Goal: Task Accomplishment & Management: Use online tool/utility

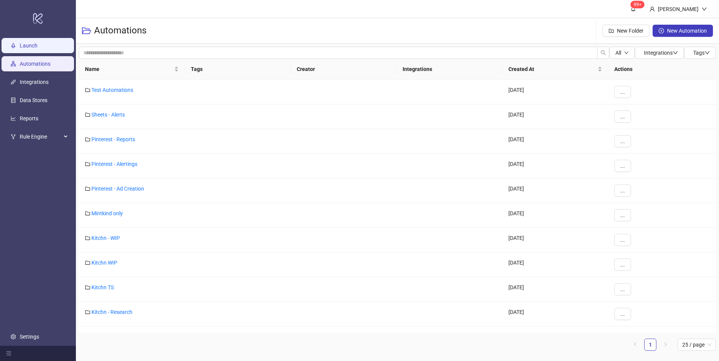
click at [38, 45] on link "Launch" at bounding box center [29, 46] width 18 height 6
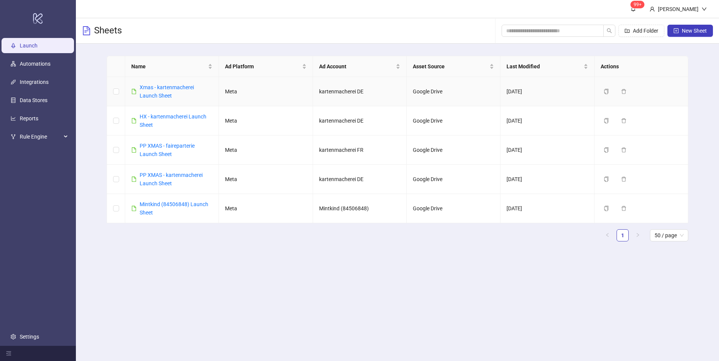
click at [171, 88] on link "Xmas - kartenmacherei Launch Sheet" at bounding box center [167, 91] width 54 height 14
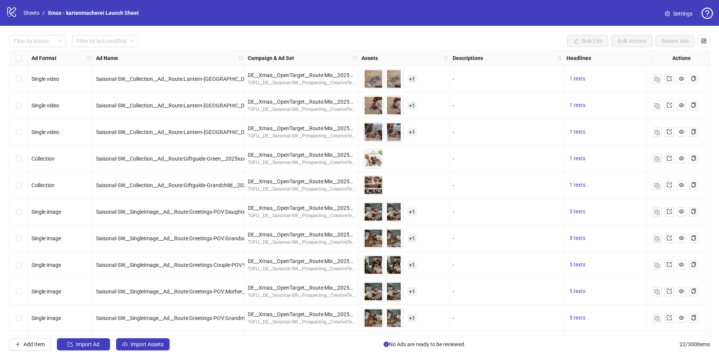
click at [678, 14] on span "Settings" at bounding box center [682, 13] width 19 height 8
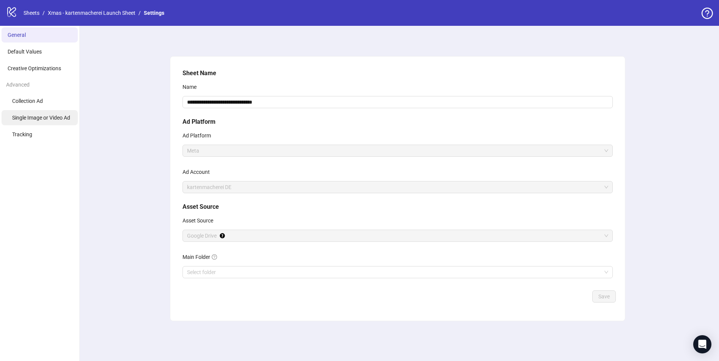
click at [43, 120] on span "Single Image or Video Ad" at bounding box center [41, 118] width 58 height 6
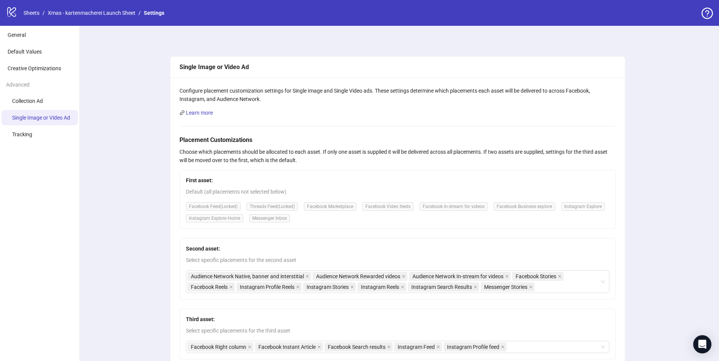
click at [80, 14] on link "Xmas - kartenmacherei Launch Sheet" at bounding box center [91, 13] width 91 height 8
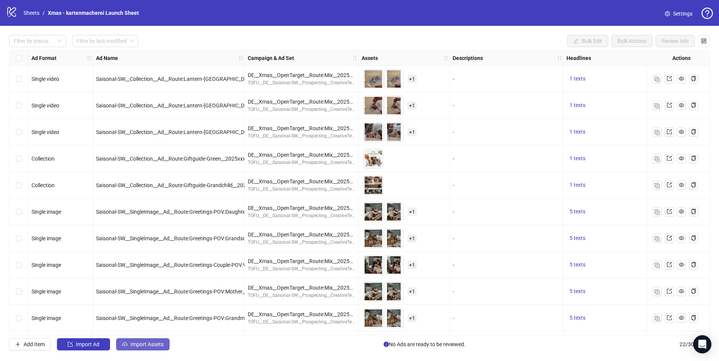
click at [151, 345] on span "Import Assets" at bounding box center [147, 344] width 33 height 6
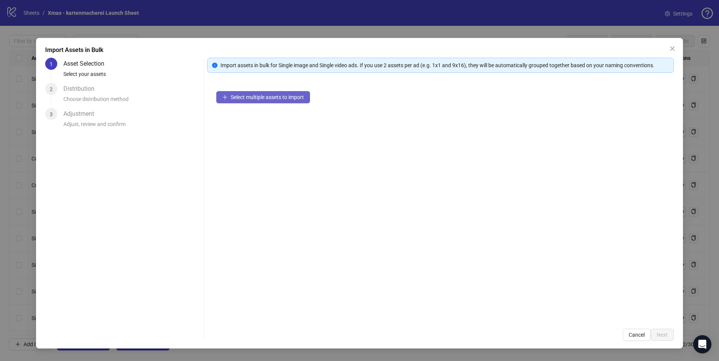
click at [276, 99] on span "Select multiple assets to import" at bounding box center [267, 97] width 73 height 6
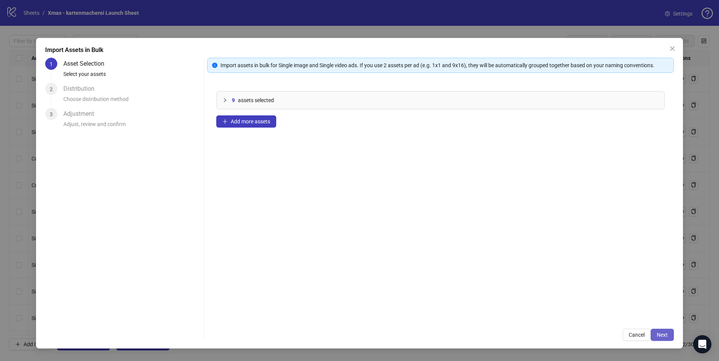
click at [662, 334] on span "Next" at bounding box center [662, 335] width 11 height 6
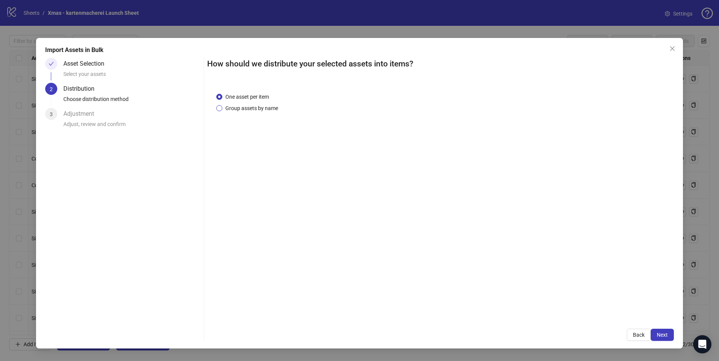
click at [260, 108] on span "Group assets by name" at bounding box center [251, 108] width 59 height 8
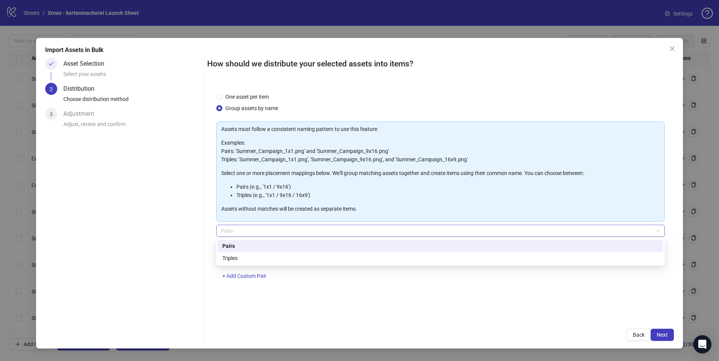
click at [263, 230] on span "Pairs" at bounding box center [441, 230] width 440 height 11
click at [244, 260] on div "Triples" at bounding box center [440, 258] width 437 height 8
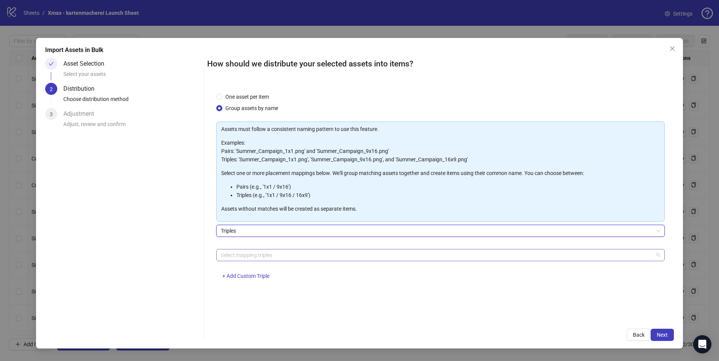
click at [255, 255] on div at bounding box center [437, 255] width 438 height 11
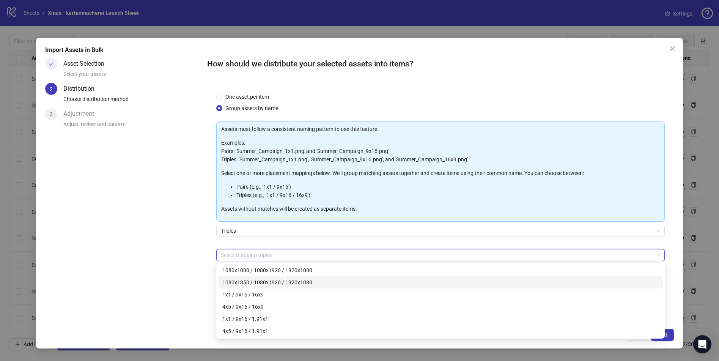
click at [167, 264] on div "Asset Selection Select your assets 2 Distribution Choose distribution method 3 …" at bounding box center [123, 199] width 156 height 283
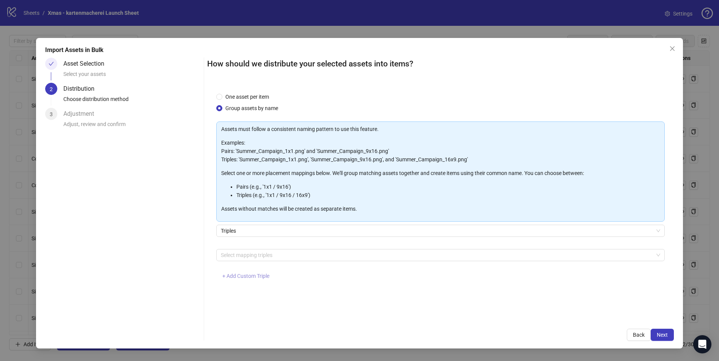
click at [247, 276] on span "+ Add Custom Triple" at bounding box center [245, 276] width 47 height 6
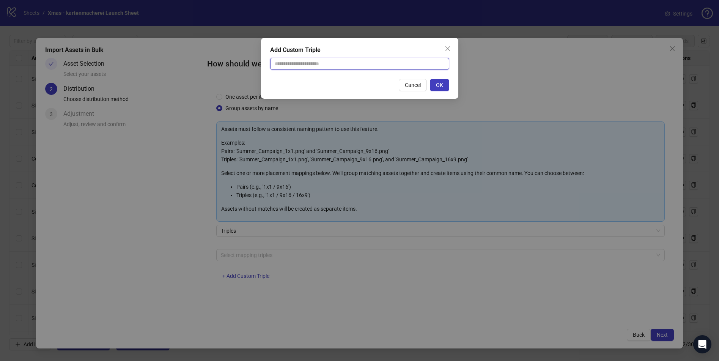
click at [313, 64] on input "text" at bounding box center [359, 64] width 179 height 12
type input "**********"
click at [440, 84] on span "OK" at bounding box center [439, 85] width 7 height 6
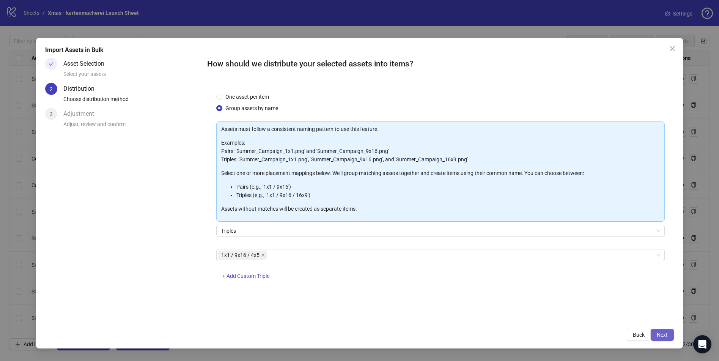
click at [661, 334] on span "Next" at bounding box center [662, 335] width 11 height 6
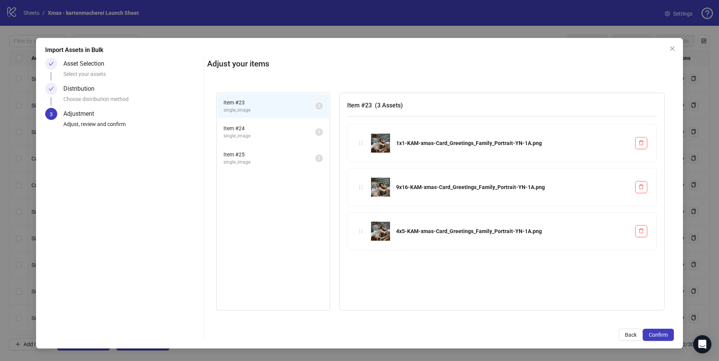
click at [259, 129] on span "Item # 24" at bounding box center [270, 128] width 92 height 8
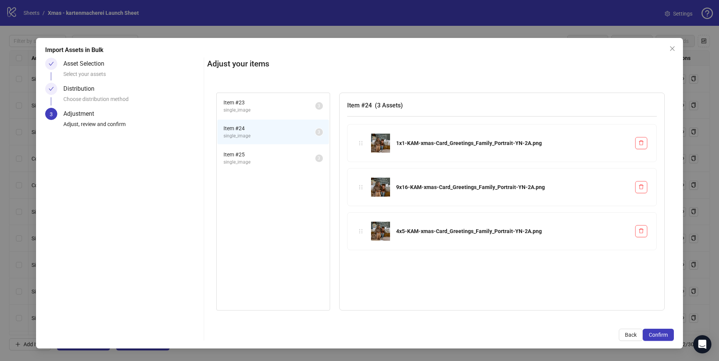
click at [282, 166] on li "Item # 25 single_image 3" at bounding box center [274, 158] width 112 height 25
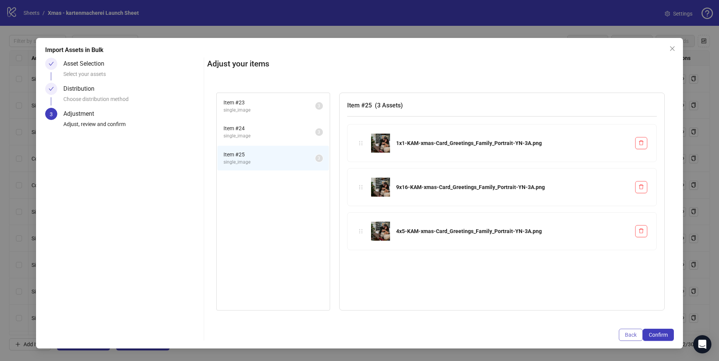
click at [628, 337] on span "Back" at bounding box center [631, 335] width 12 height 6
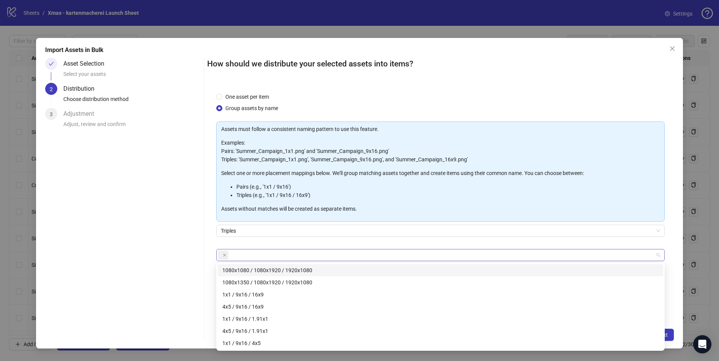
click at [244, 255] on div at bounding box center [437, 255] width 438 height 11
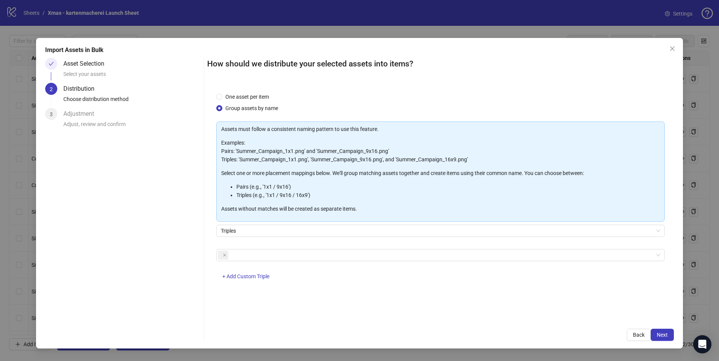
click at [146, 226] on div "Asset Selection Select your assets 2 Distribution Choose distribution method 3 …" at bounding box center [123, 199] width 156 height 283
click at [642, 334] on span "Back" at bounding box center [639, 335] width 12 height 6
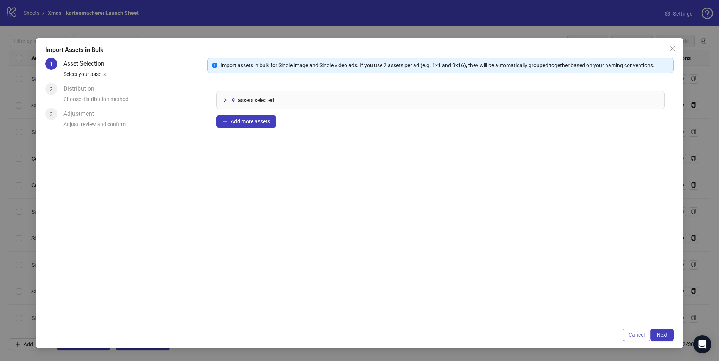
click at [639, 335] on span "Cancel" at bounding box center [637, 335] width 16 height 6
